Goal: Task Accomplishment & Management: Manage account settings

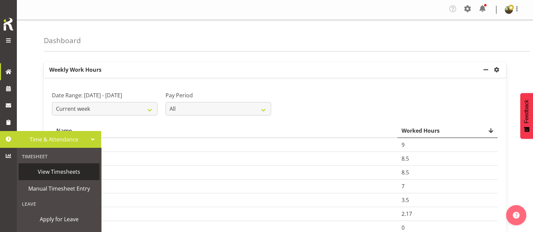
click at [61, 171] on span "View Timesheets" at bounding box center [59, 172] width 74 height 10
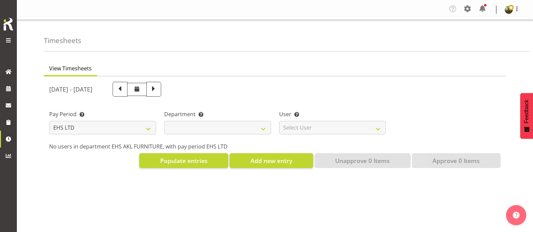
select select "7"
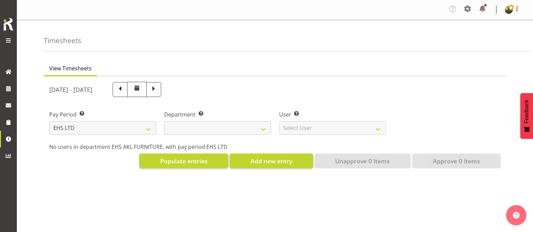
select select
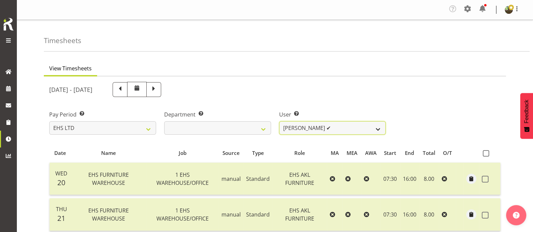
click at [377, 125] on select "[PERSON_NAME] ✔ [PERSON_NAME] ✔ [PERSON_NAME] ✔ [PERSON_NAME] ✔ [PERSON_NAME] ✔…" at bounding box center [332, 127] width 107 height 13
select select "8639"
click at [279, 121] on select "[PERSON_NAME] ✔ [PERSON_NAME] ✔ [PERSON_NAME] ✔ [PERSON_NAME] ✔ [PERSON_NAME] ✔…" at bounding box center [332, 127] width 107 height 13
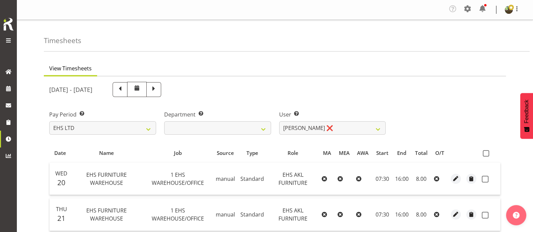
click at [484, 159] on th at bounding box center [489, 153] width 21 height 13
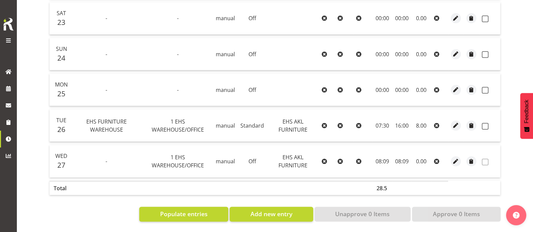
scroll to position [105, 0]
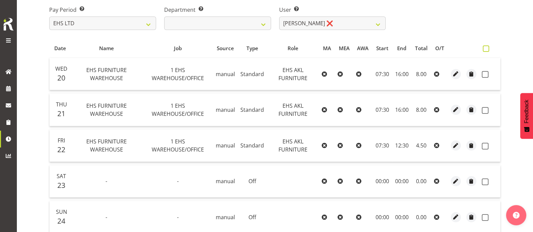
click at [484, 47] on span at bounding box center [486, 49] width 6 height 6
click at [484, 47] on input "checkbox" at bounding box center [485, 49] width 4 height 4
checkbox input "true"
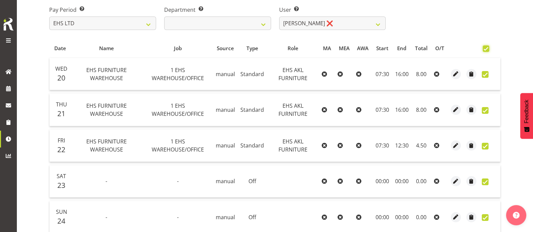
checkbox input "true"
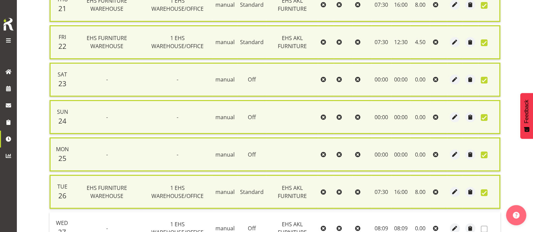
scroll to position [30, 0]
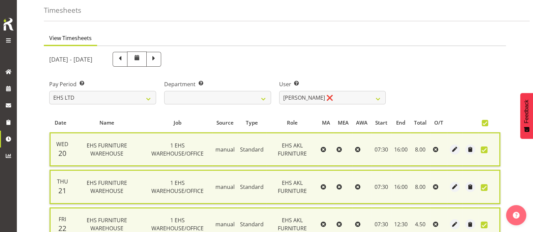
click at [486, 122] on span at bounding box center [485, 123] width 6 height 6
click at [486, 122] on input "checkbox" at bounding box center [484, 123] width 4 height 4
checkbox input "false"
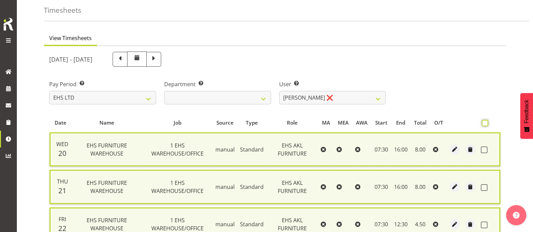
checkbox input "false"
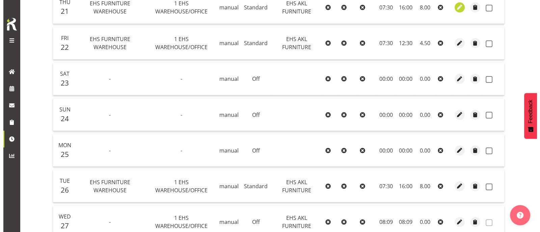
scroll to position [274, 0]
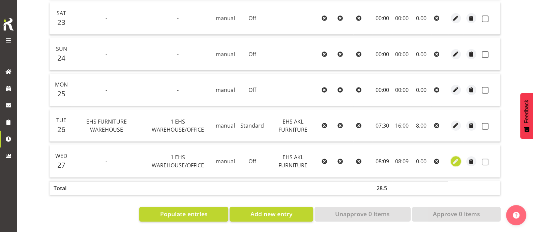
click at [457, 158] on span "button" at bounding box center [456, 162] width 8 height 8
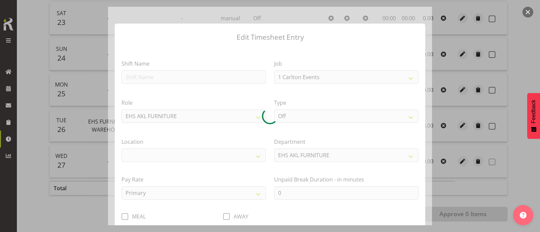
select select "69"
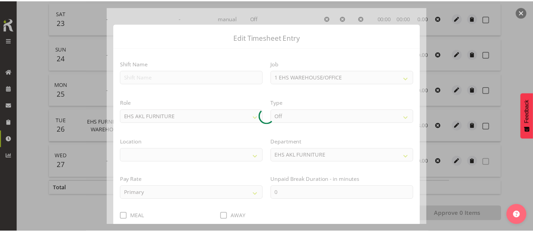
scroll to position [43, 0]
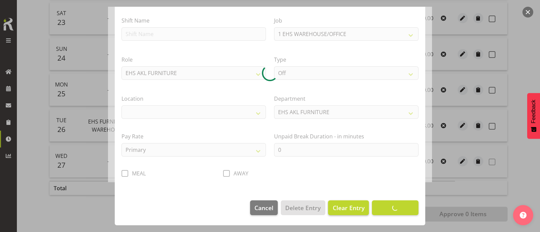
select select "35"
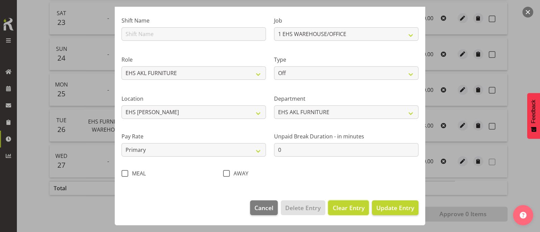
click at [338, 206] on span "Clear Entry" at bounding box center [349, 208] width 32 height 9
select select
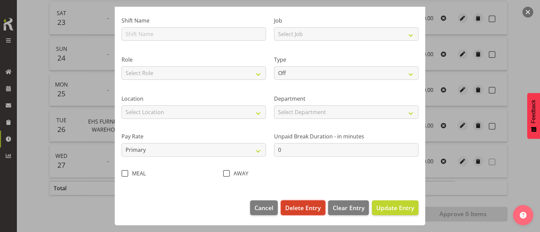
click at [299, 207] on span "Delete Entry" at bounding box center [302, 208] width 35 height 9
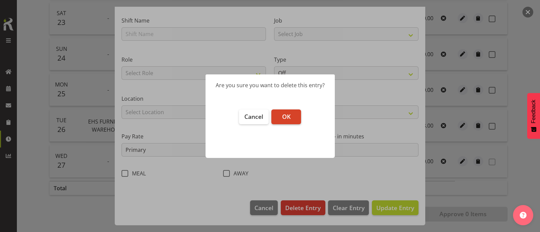
click at [287, 115] on span "OK" at bounding box center [286, 117] width 8 height 8
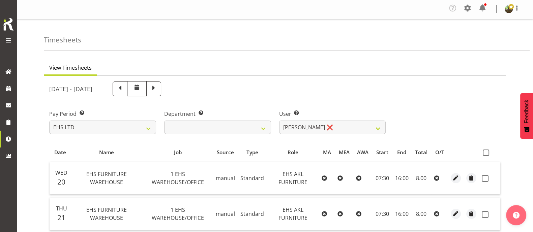
scroll to position [0, 0]
click at [488, 154] on span at bounding box center [486, 153] width 6 height 6
click at [487, 154] on input "checkbox" at bounding box center [485, 153] width 4 height 4
checkbox input "true"
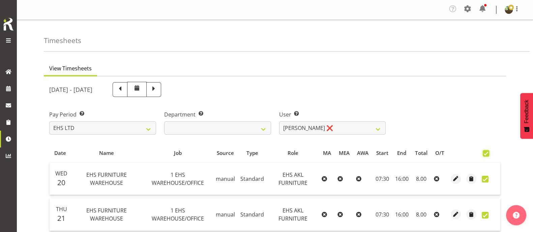
checkbox input "true"
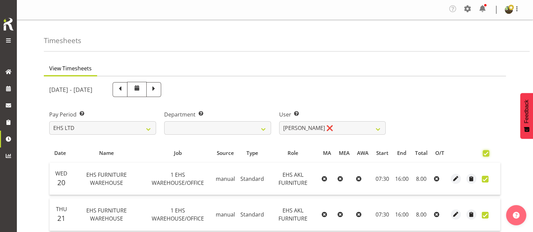
checkbox input "true"
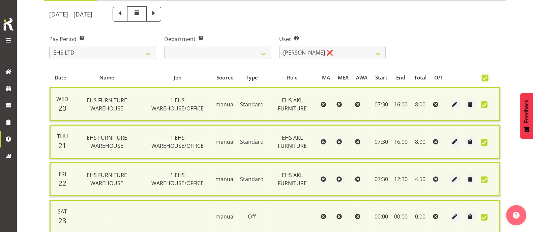
scroll to position [247, 0]
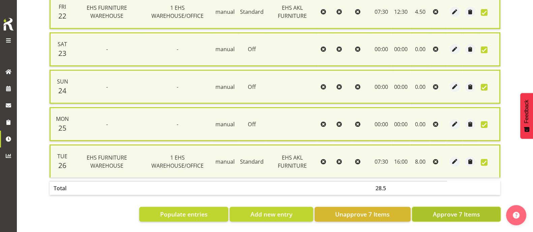
click at [454, 213] on button "Approve 7 Items" at bounding box center [456, 214] width 89 height 15
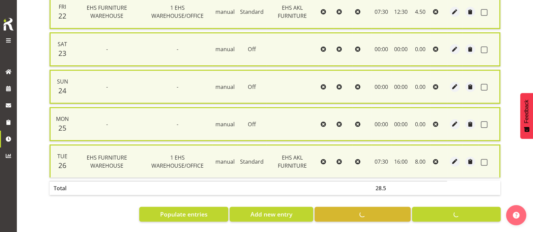
checkbox input "false"
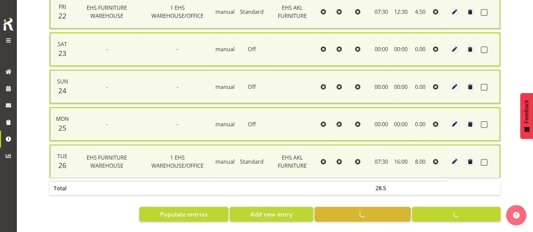
checkbox input "false"
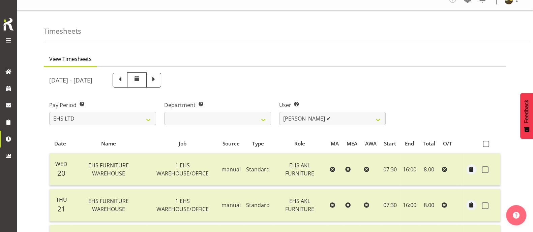
scroll to position [0, 0]
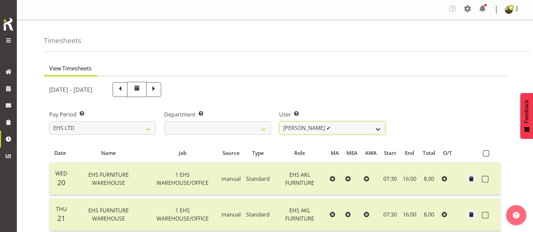
click at [352, 129] on select "[PERSON_NAME] ✔ [PERSON_NAME] ✔ [PERSON_NAME] ✔ [PERSON_NAME] ✔ [PERSON_NAME] ✔…" at bounding box center [332, 127] width 107 height 13
select select "8638"
click at [279, 121] on select "[PERSON_NAME] ✔ [PERSON_NAME] ✔ [PERSON_NAME] ✔ [PERSON_NAME] ✔ [PERSON_NAME] ✔…" at bounding box center [332, 127] width 107 height 13
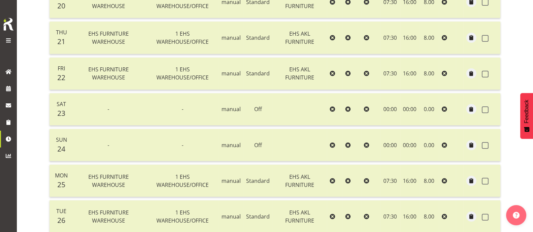
scroll to position [126, 0]
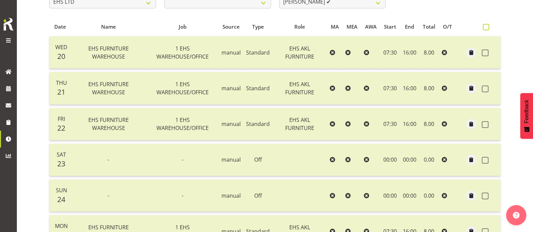
click at [489, 26] on span at bounding box center [486, 27] width 6 height 6
click at [487, 26] on input "checkbox" at bounding box center [485, 27] width 4 height 4
checkbox input "true"
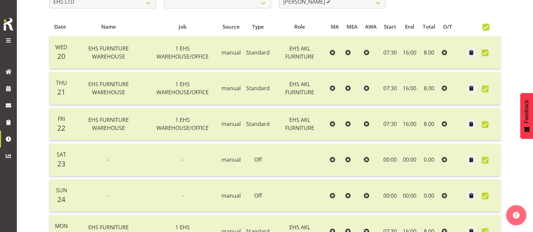
checkbox input "true"
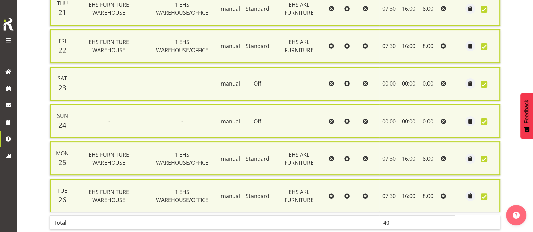
scroll to position [247, 0]
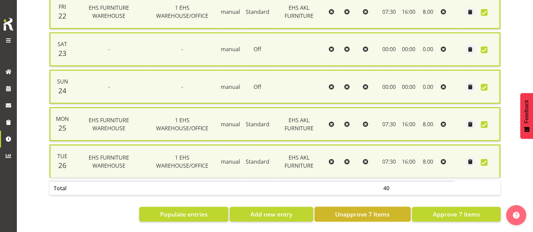
click at [356, 210] on span "Unapprove 7 Items" at bounding box center [362, 214] width 55 height 9
checkbox input "false"
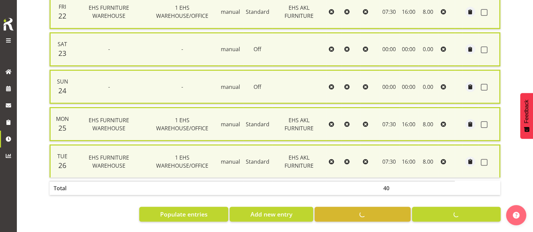
checkbox input "false"
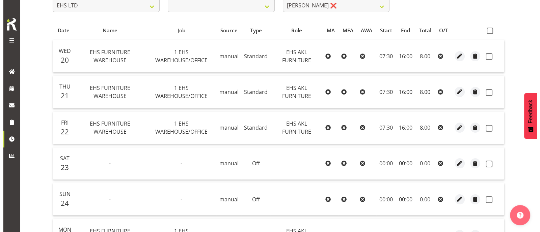
scroll to position [126, 0]
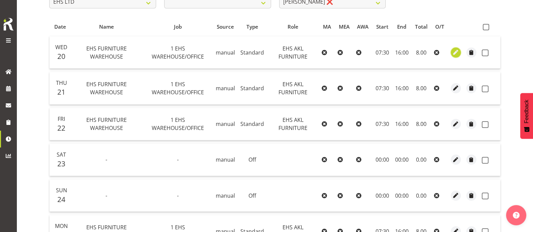
click at [455, 50] on span "button" at bounding box center [456, 53] width 8 height 8
select select "Standard"
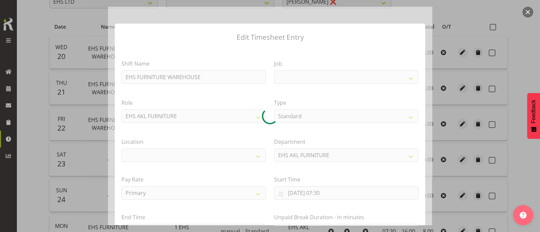
select select
select select "69"
select select "35"
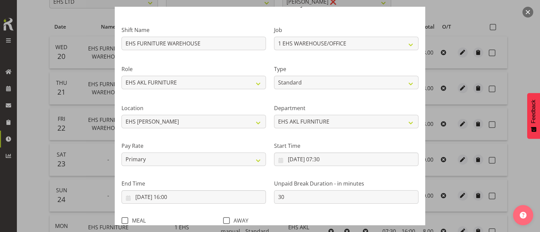
scroll to position [81, 0]
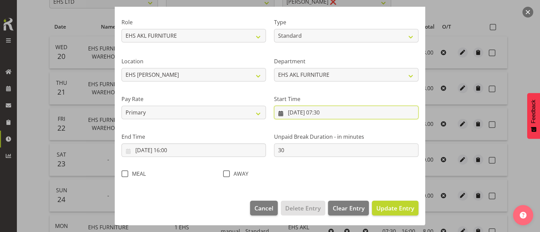
click at [323, 114] on input "[DATE] 07:30" at bounding box center [346, 112] width 144 height 13
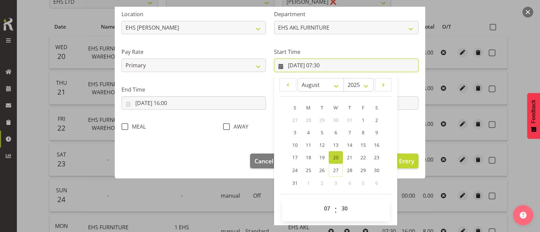
scroll to position [128, 0]
click at [342, 208] on select "00 01 02 03 04 05 06 07 08 09 10 11 12 13 14 15 16 17 18 19 20 21 22 23 24 25 2…" at bounding box center [345, 208] width 15 height 13
select select "0"
click at [338, 202] on select "00 01 02 03 04 05 06 07 08 09 10 11 12 13 14 15 16 17 18 19 20 21 22 23 24 25 2…" at bounding box center [345, 208] width 15 height 13
type input "[DATE] 07:00"
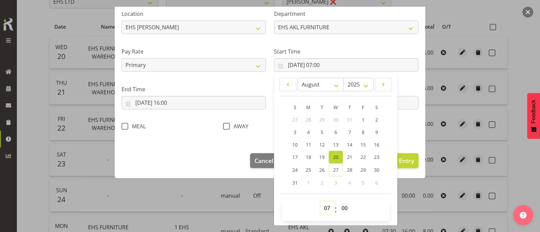
click at [323, 209] on select "00 01 02 03 04 05 06 07 08 09 10 11 12 13 14 15 16 17 18 19 20 21 22 23" at bounding box center [327, 208] width 15 height 13
select select "0"
click at [320, 202] on select "00 01 02 03 04 05 06 07 08 09 10 11 12 13 14 15 16 17 18 19 20 21 22 23" at bounding box center [327, 208] width 15 height 13
type input "[DATE] 00:00"
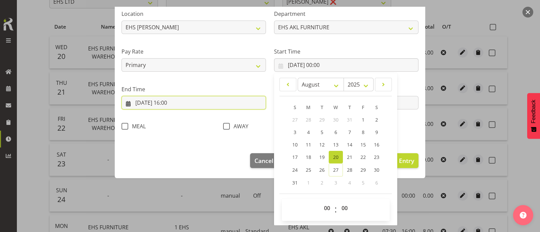
click at [172, 104] on input "[DATE] 16:00" at bounding box center [193, 102] width 144 height 13
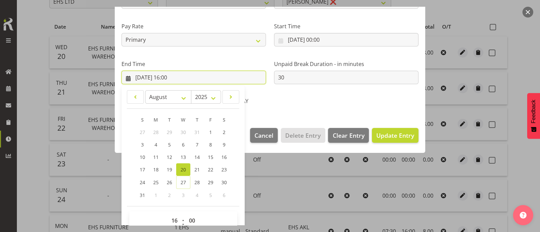
scroll to position [166, 0]
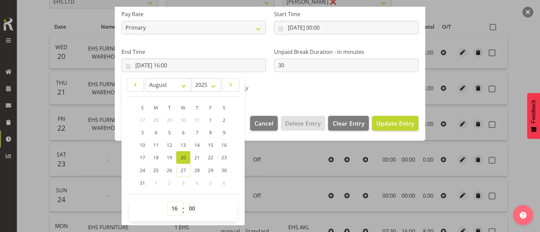
click at [174, 208] on select "00 01 02 03 04 05 06 07 08 09 10 11 12 13 14 15 16 17 18 19 20 21 22 23" at bounding box center [175, 208] width 15 height 13
drag, startPoint x: 174, startPoint y: 208, endPoint x: 175, endPoint y: 203, distance: 5.1
click at [174, 207] on select "00 01 02 03 04 05 06 07 08 09 10 11 12 13 14 15 16 17 18 19 20 21 22 23" at bounding box center [175, 208] width 15 height 13
select select "0"
click at [168, 202] on select "00 01 02 03 04 05 06 07 08 09 10 11 12 13 14 15 16 17 18 19 20 21 22 23" at bounding box center [175, 208] width 15 height 13
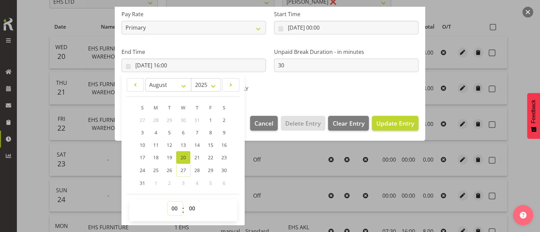
type input "[DATE] 00:00"
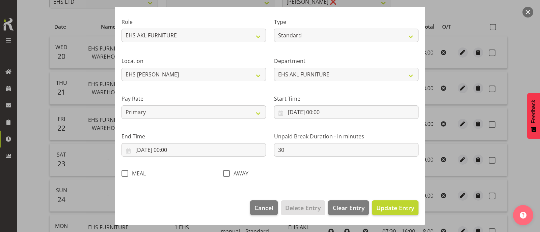
scroll to position [81, 0]
click at [390, 210] on span "Update Entry" at bounding box center [395, 208] width 38 height 8
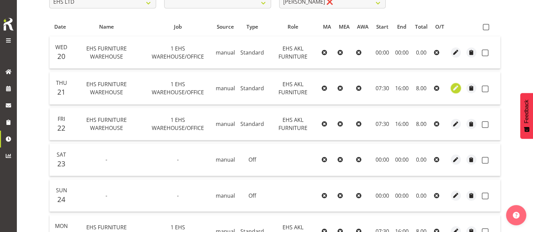
click at [456, 87] on span "button" at bounding box center [456, 88] width 8 height 8
select select "Standard"
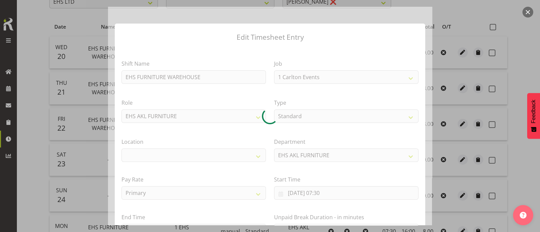
select select "69"
select select "35"
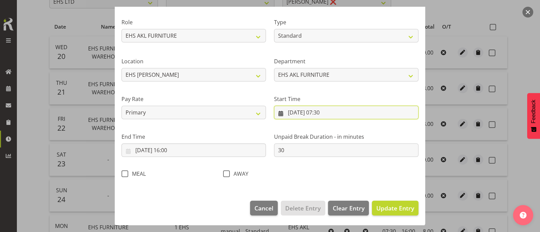
click at [327, 113] on input "[DATE] 07:30" at bounding box center [346, 112] width 144 height 13
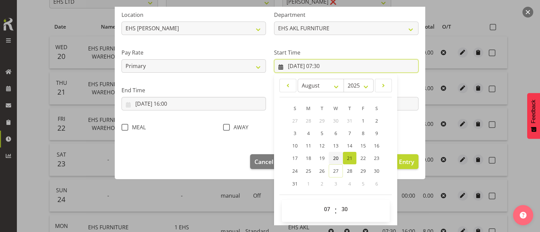
scroll to position [128, 0]
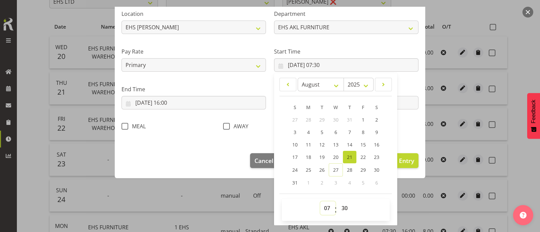
click at [321, 213] on select "00 01 02 03 04 05 06 07 08 09 10 11 12 13 14 15 16 17 18 19 20 21 22 23" at bounding box center [327, 208] width 15 height 13
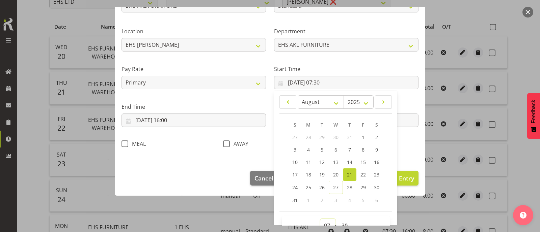
scroll to position [126, 0]
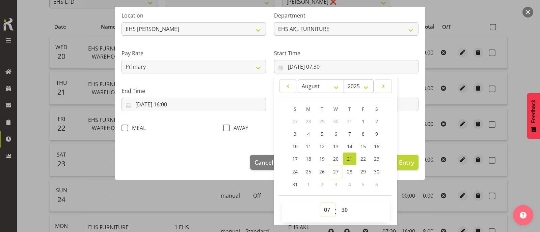
click at [324, 211] on select "00 01 02 03 04 05 06 07 08 09 10 11 12 13 14 15 16 17 18 19 20 21 22 23" at bounding box center [327, 209] width 15 height 13
select select "0"
click at [320, 203] on select "00 01 02 03 04 05 06 07 08 09 10 11 12 13 14 15 16 17 18 19 20 21 22 23" at bounding box center [327, 209] width 15 height 13
type input "[DATE] 00:30"
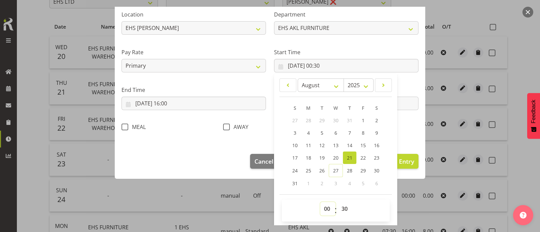
scroll to position [128, 0]
click at [341, 207] on select "00 01 02 03 04 05 06 07 08 09 10 11 12 13 14 15 16 17 18 19 20 21 22 23 24 25 2…" at bounding box center [345, 208] width 15 height 13
select select "0"
click at [338, 202] on select "00 01 02 03 04 05 06 07 08 09 10 11 12 13 14 15 16 17 18 19 20 21 22 23 24 25 2…" at bounding box center [345, 208] width 15 height 13
type input "[DATE] 00:00"
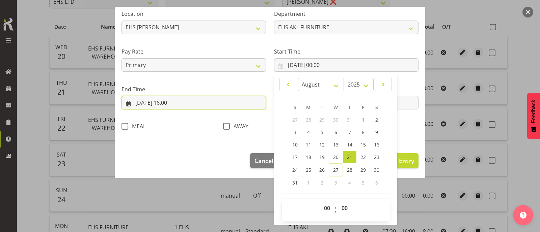
drag, startPoint x: 169, startPoint y: 102, endPoint x: 172, endPoint y: 104, distance: 3.5
click at [170, 102] on input "[DATE] 16:00" at bounding box center [193, 102] width 144 height 13
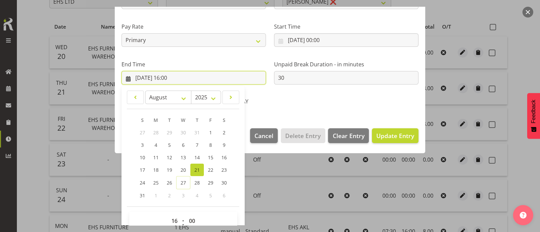
scroll to position [166, 0]
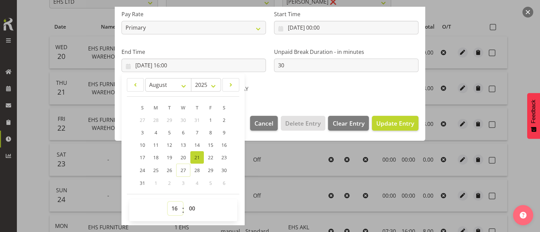
drag, startPoint x: 176, startPoint y: 211, endPoint x: 176, endPoint y: 202, distance: 9.1
click at [176, 211] on select "00 01 02 03 04 05 06 07 08 09 10 11 12 13 14 15 16 17 18 19 20 21 22 23" at bounding box center [175, 208] width 15 height 13
select select "0"
click at [168, 202] on select "00 01 02 03 04 05 06 07 08 09 10 11 12 13 14 15 16 17 18 19 20 21 22 23" at bounding box center [175, 208] width 15 height 13
type input "[DATE] 00:00"
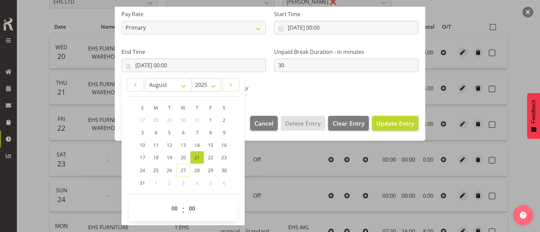
click at [292, 86] on div "AWAY" at bounding box center [269, 90] width 93 height 9
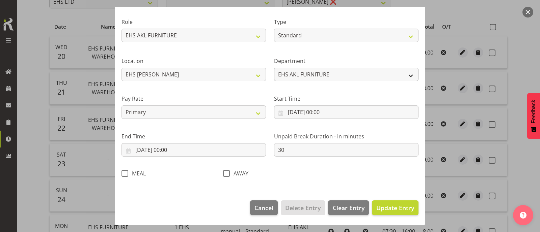
scroll to position [81, 0]
click at [387, 207] on span "Update Entry" at bounding box center [395, 208] width 38 height 8
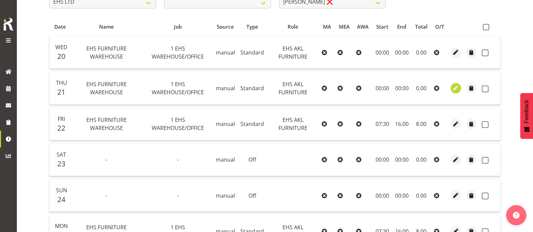
click at [456, 88] on span "button" at bounding box center [456, 88] width 8 height 8
select select "Standard"
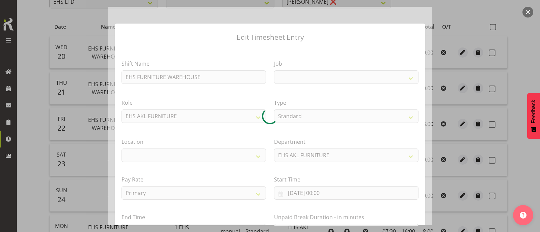
select select
select select "69"
click at [304, 117] on div at bounding box center [270, 116] width 324 height 219
select select "35"
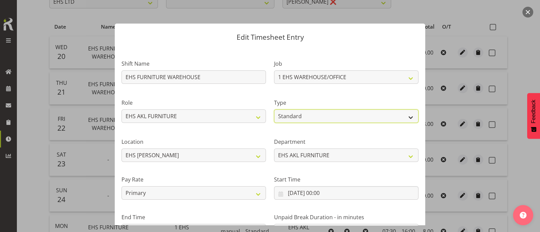
click at [304, 117] on select "Off Standard Public Holiday Public Holiday (Worked) Day In Lieu Annual Leave Si…" at bounding box center [346, 116] width 144 height 13
click at [274, 110] on select "Off Standard Public Holiday Public Holiday (Worked) Day In Lieu Annual Leave Si…" at bounding box center [346, 116] width 144 height 13
click at [307, 117] on select "Off Standard Public Holiday Public Holiday (Worked) Day In Lieu Annual Leave Si…" at bounding box center [346, 116] width 144 height 13
select select "Public Holiday"
click at [274, 110] on select "Off Standard Public Holiday Public Holiday (Worked) Day In Lieu Annual Leave Si…" at bounding box center [346, 116] width 144 height 13
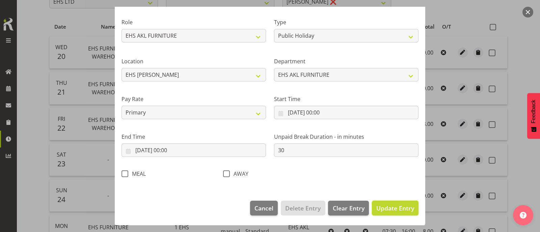
click at [399, 209] on span "Update Entry" at bounding box center [395, 208] width 38 height 8
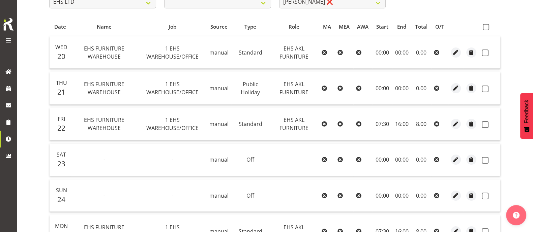
drag, startPoint x: 488, startPoint y: 26, endPoint x: 484, endPoint y: 30, distance: 5.5
click at [488, 25] on span at bounding box center [486, 27] width 6 height 6
click at [487, 25] on input "checkbox" at bounding box center [485, 27] width 4 height 4
checkbox input "true"
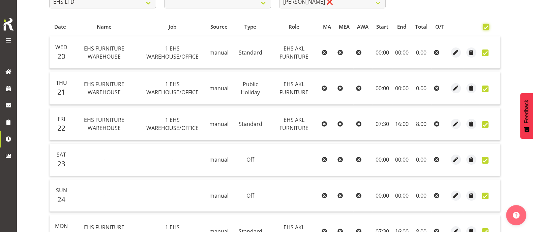
checkbox input "true"
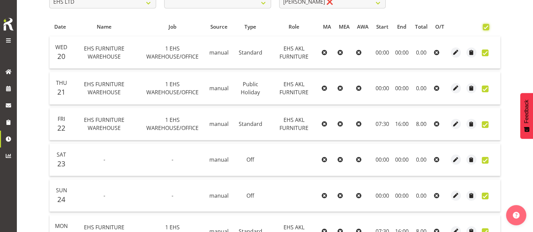
checkbox input "true"
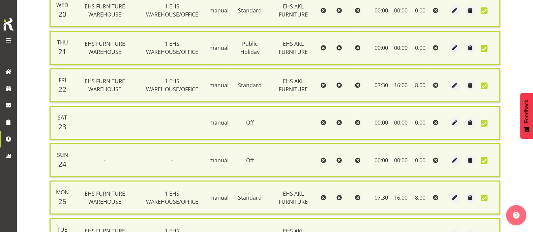
scroll to position [247, 0]
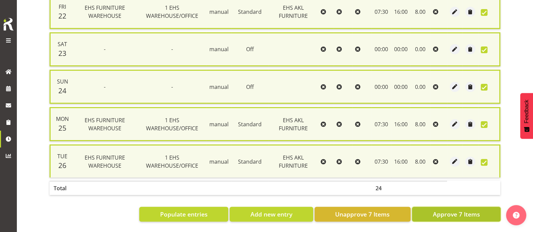
click at [452, 210] on span "Approve 7 Items" at bounding box center [456, 214] width 47 height 9
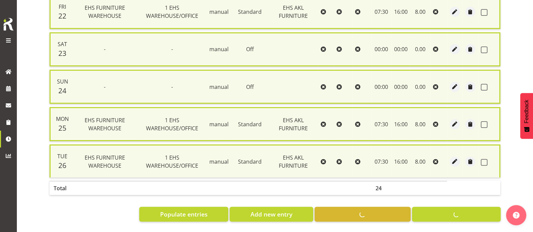
checkbox input "false"
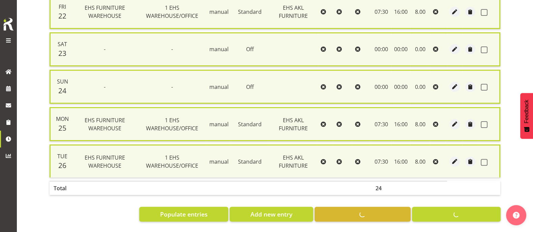
checkbox input "false"
